Goal: Task Accomplishment & Management: Manage account settings

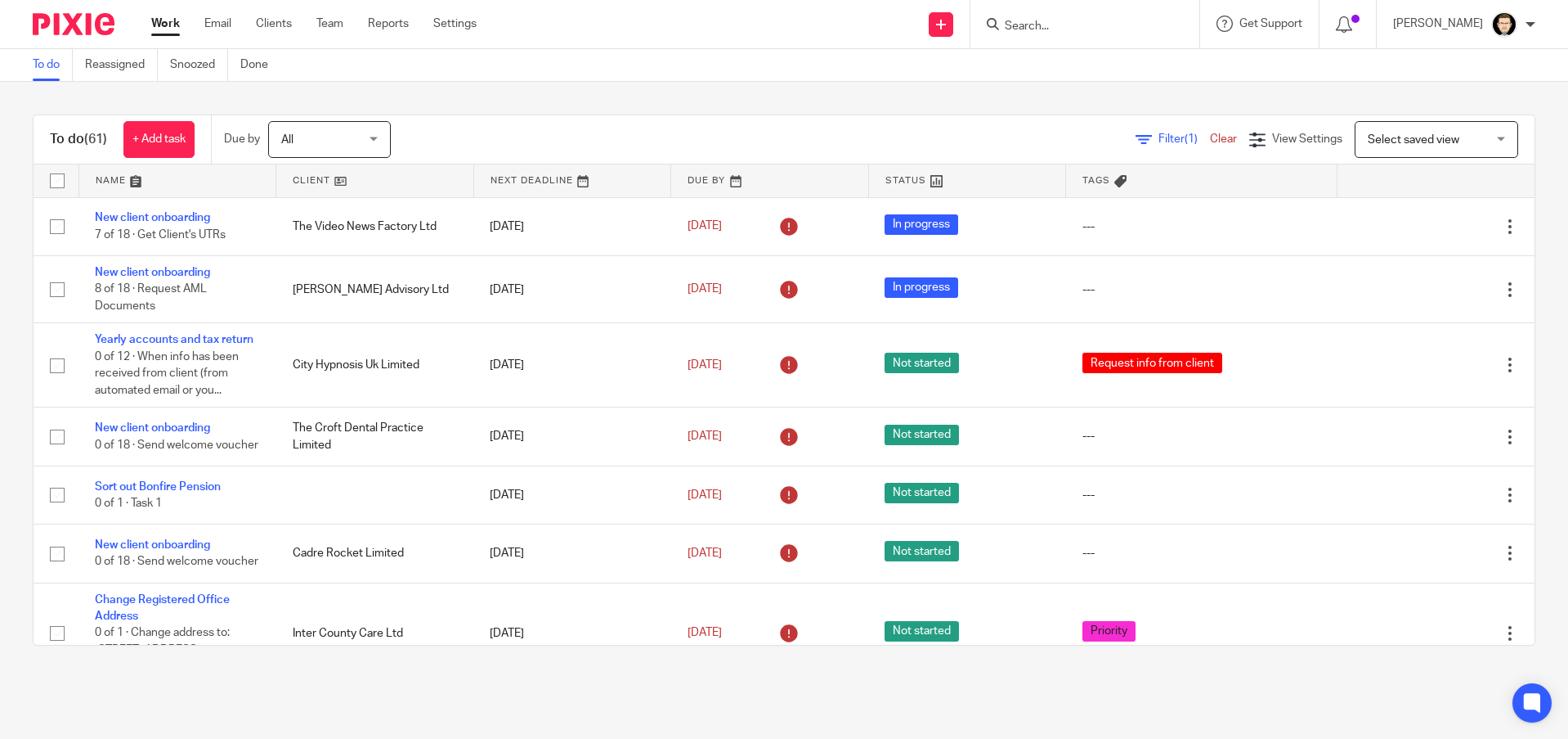
click at [1145, 23] on input "Search" at bounding box center [1077, 27] width 147 height 14
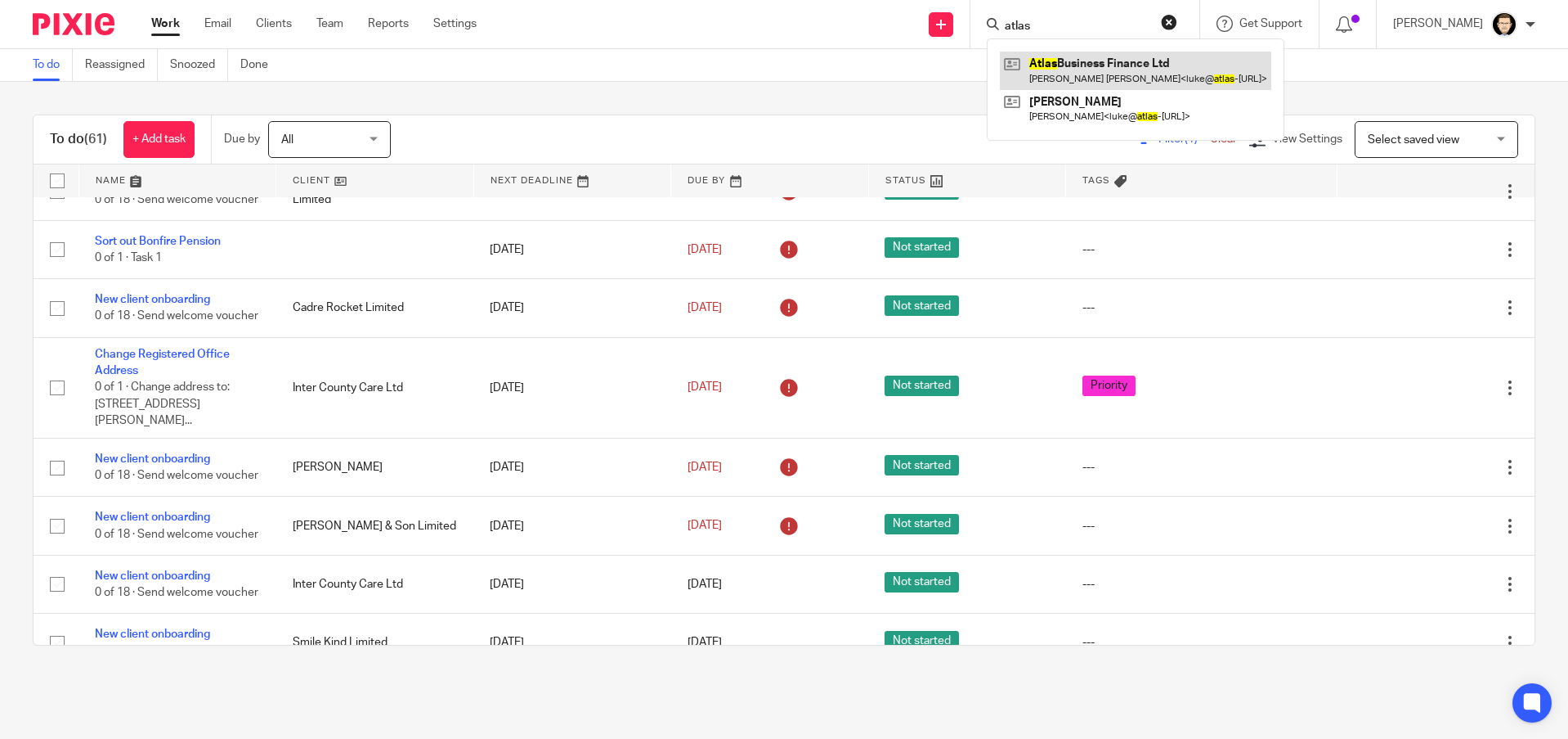
type input "atlas"
click at [1171, 76] on link at bounding box center [1135, 70] width 271 height 38
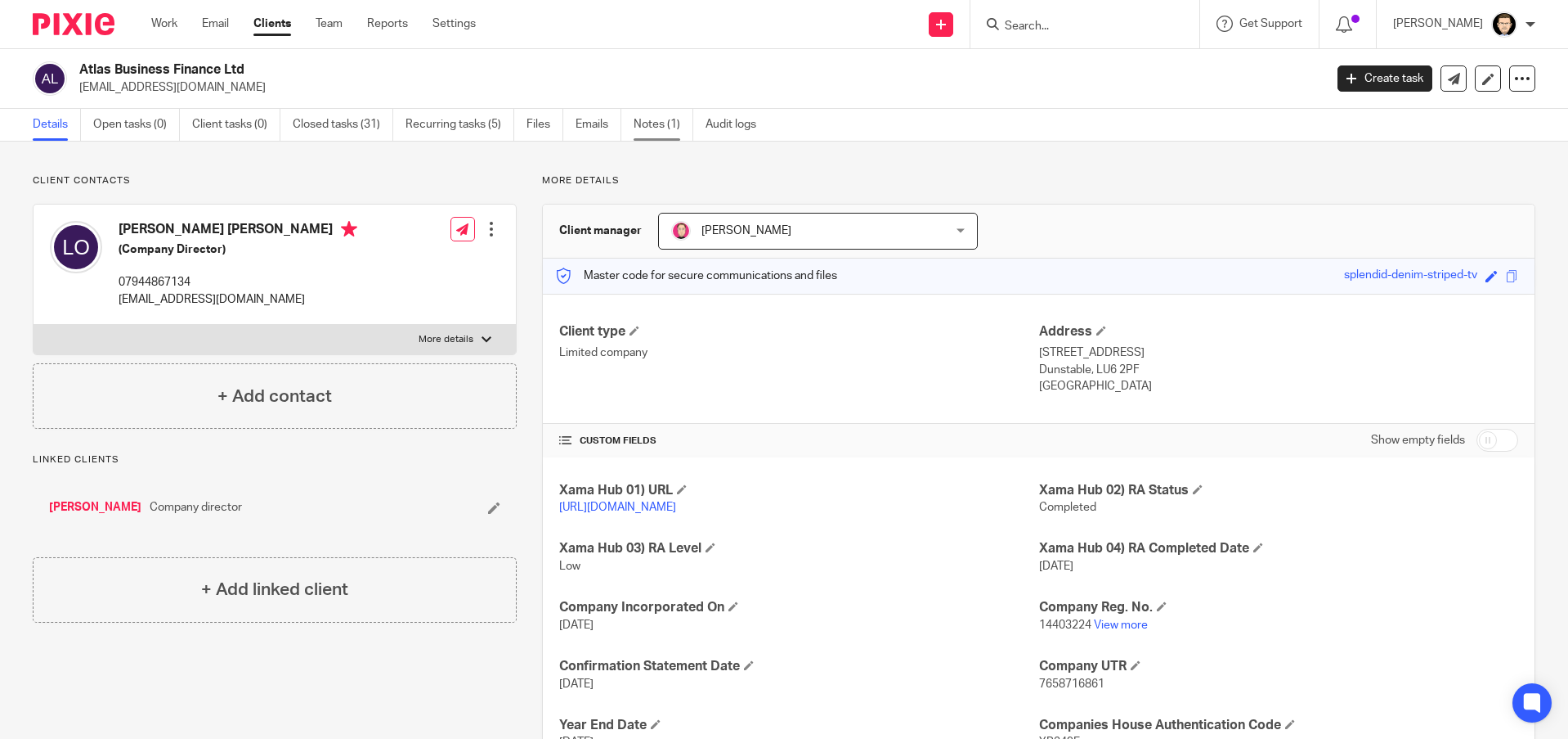
click at [654, 128] on link "Notes (1)" at bounding box center [663, 125] width 60 height 32
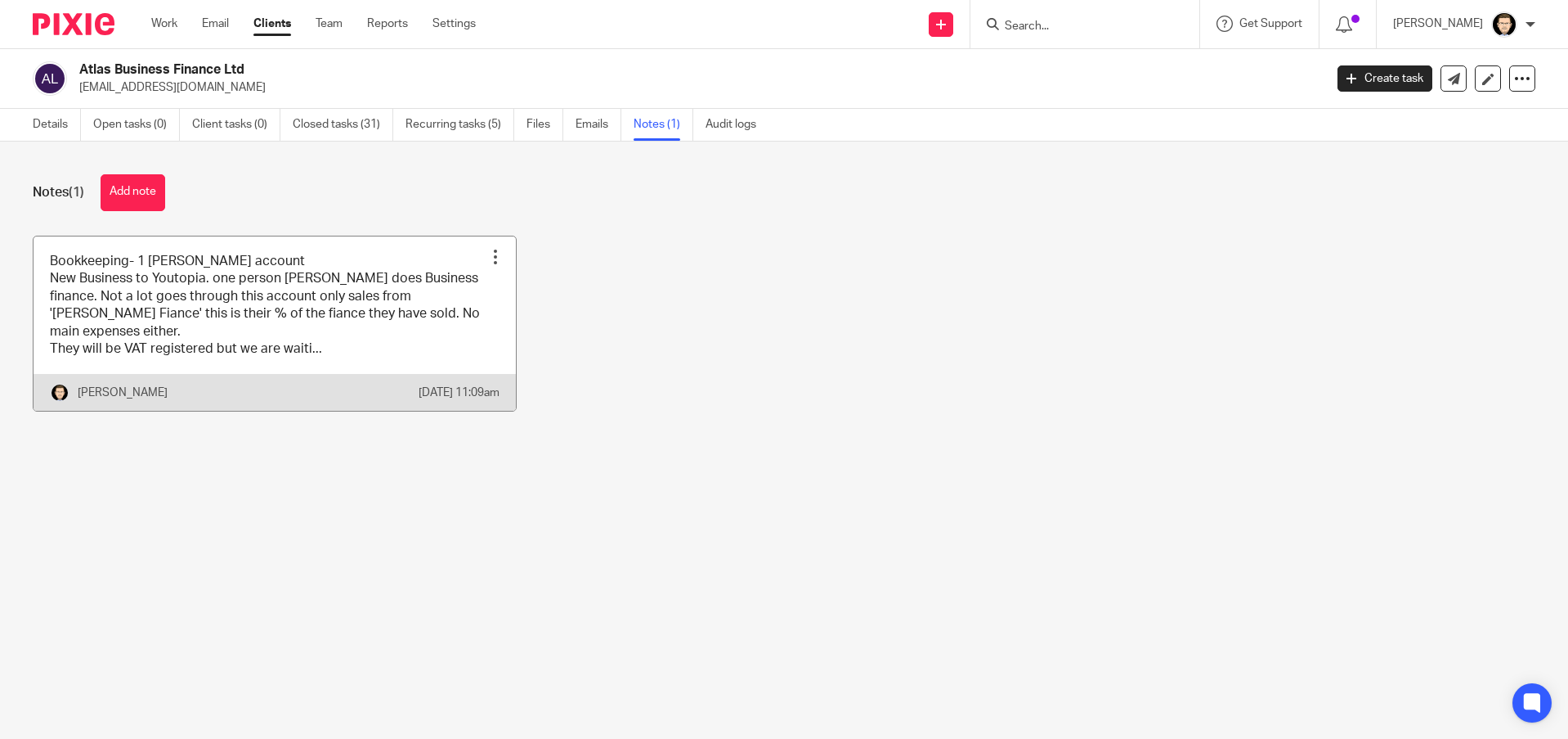
click at [283, 301] on link at bounding box center [275, 323] width 483 height 175
click at [295, 270] on link at bounding box center [275, 323] width 483 height 175
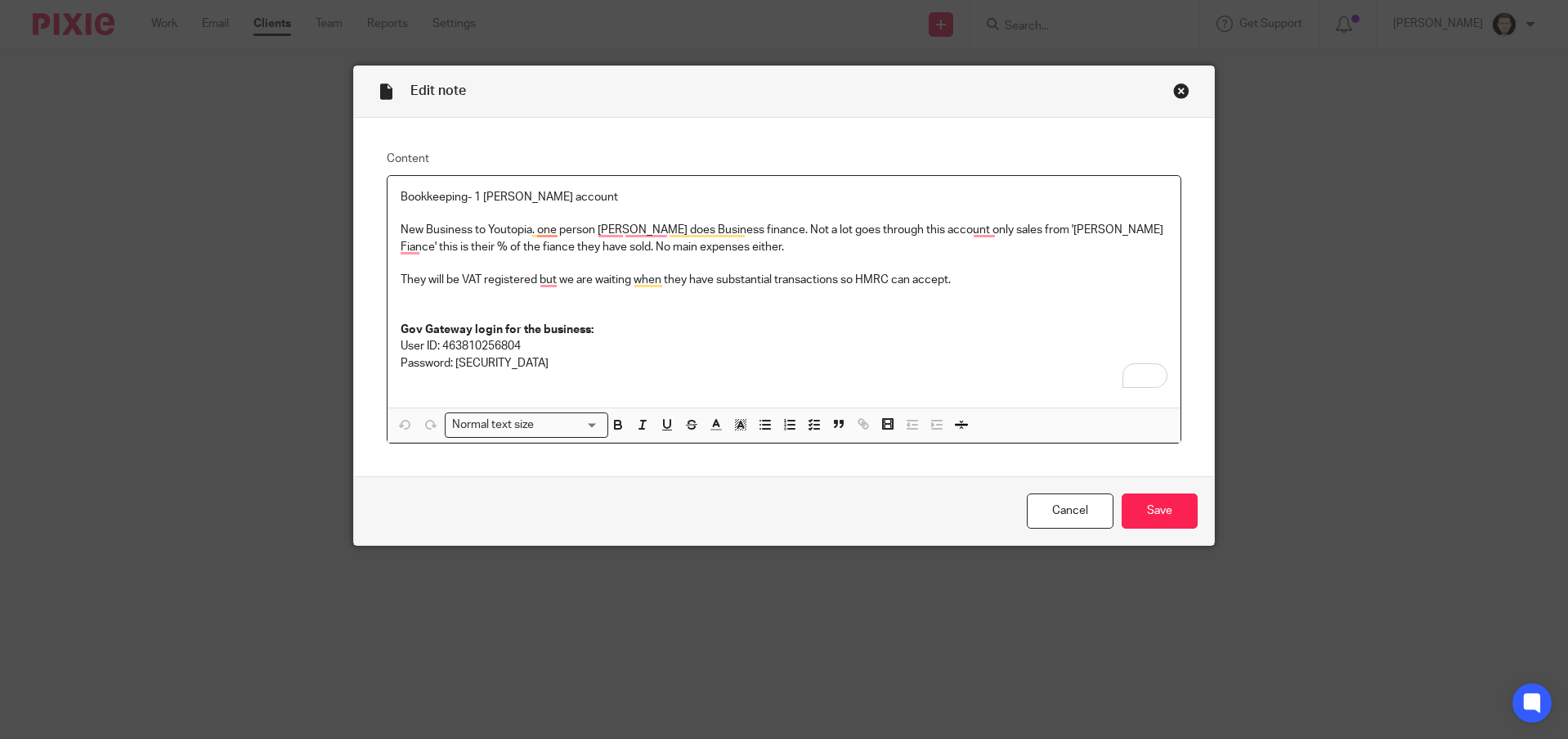
click at [1176, 99] on div "Edit note" at bounding box center [784, 92] width 861 height 51
click at [1175, 94] on div "Close this dialog window" at bounding box center [1181, 91] width 16 height 16
